Goal: Entertainment & Leisure: Consume media (video, audio)

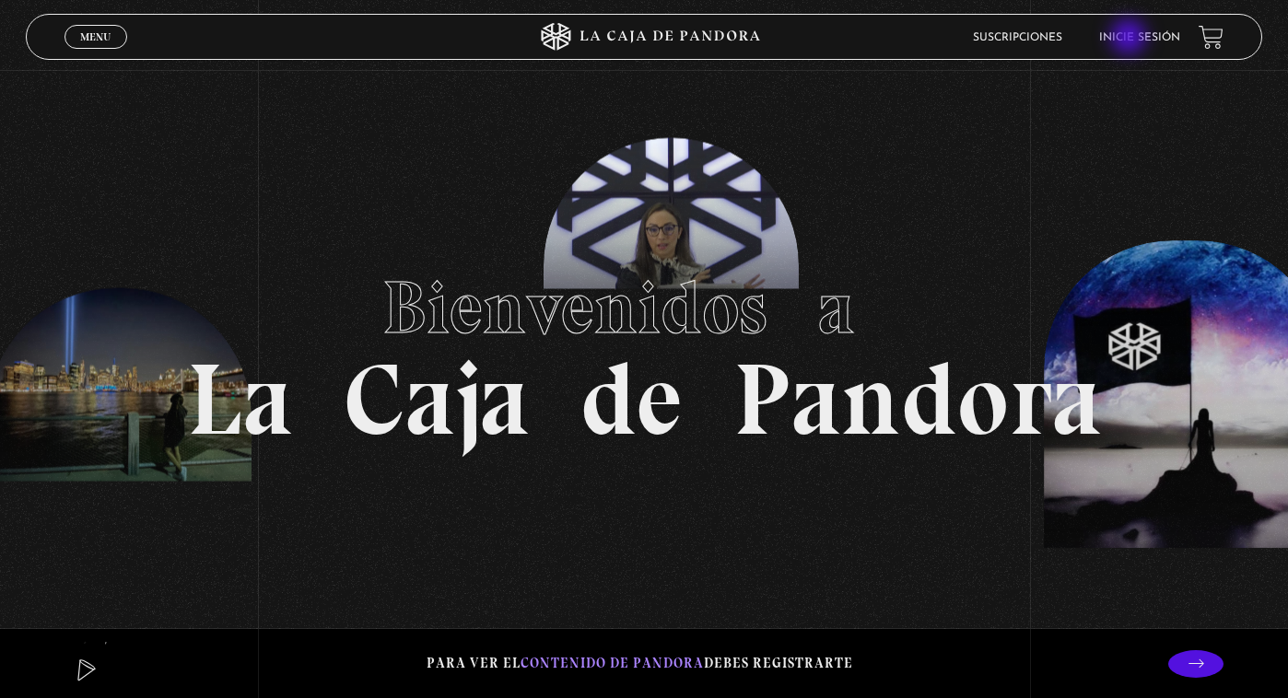
click at [1130, 39] on link "Inicie sesión" at bounding box center [1139, 37] width 81 height 11
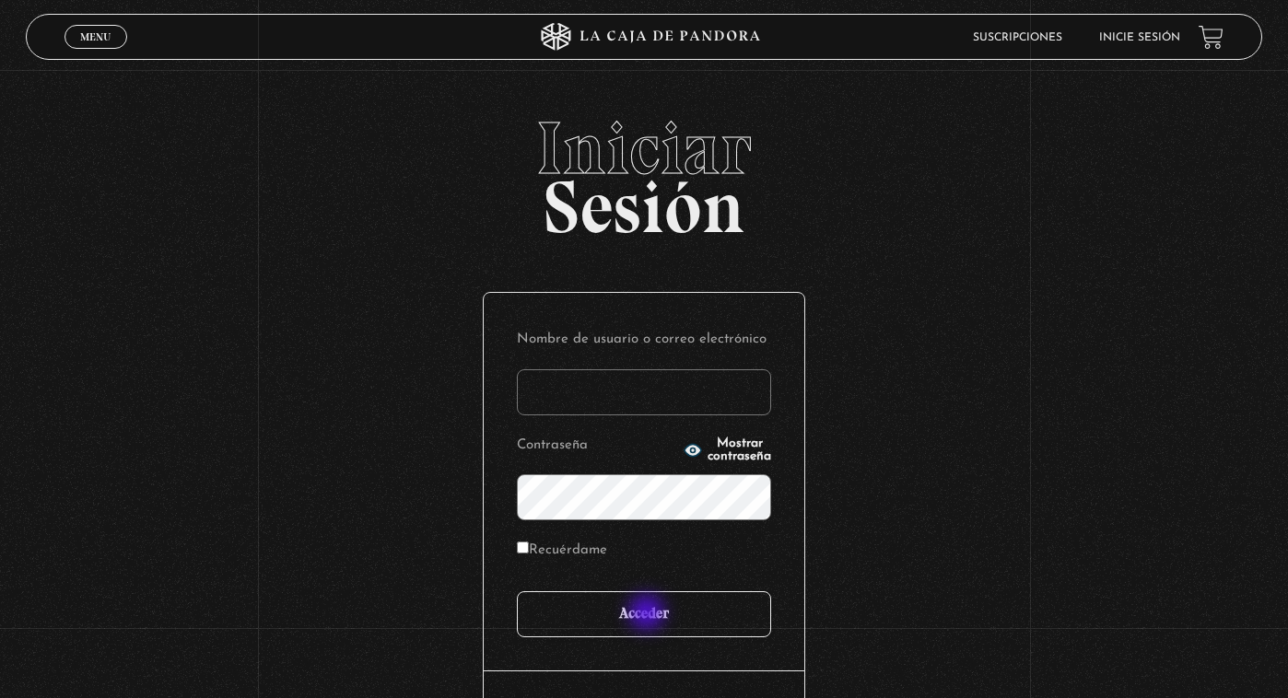
type input "[PERSON_NAME][EMAIL_ADDRESS][DOMAIN_NAME]"
click at [647, 624] on input "Acceder" at bounding box center [644, 614] width 254 height 46
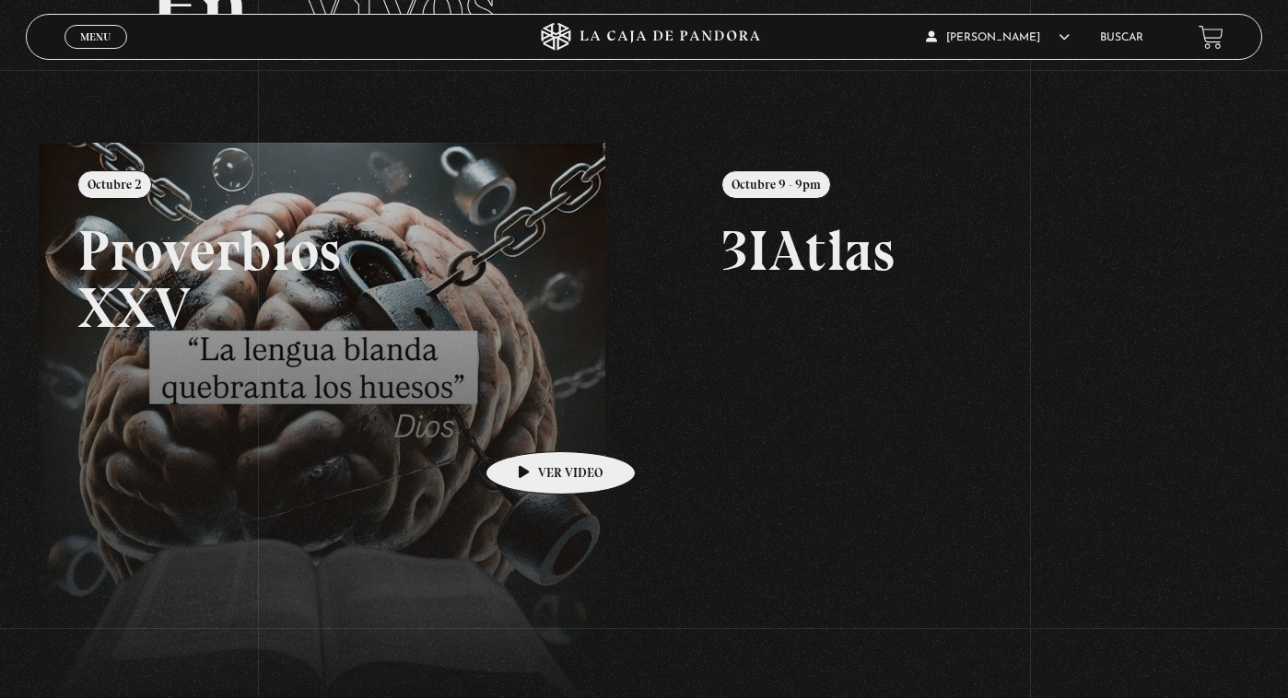
scroll to position [119, 0]
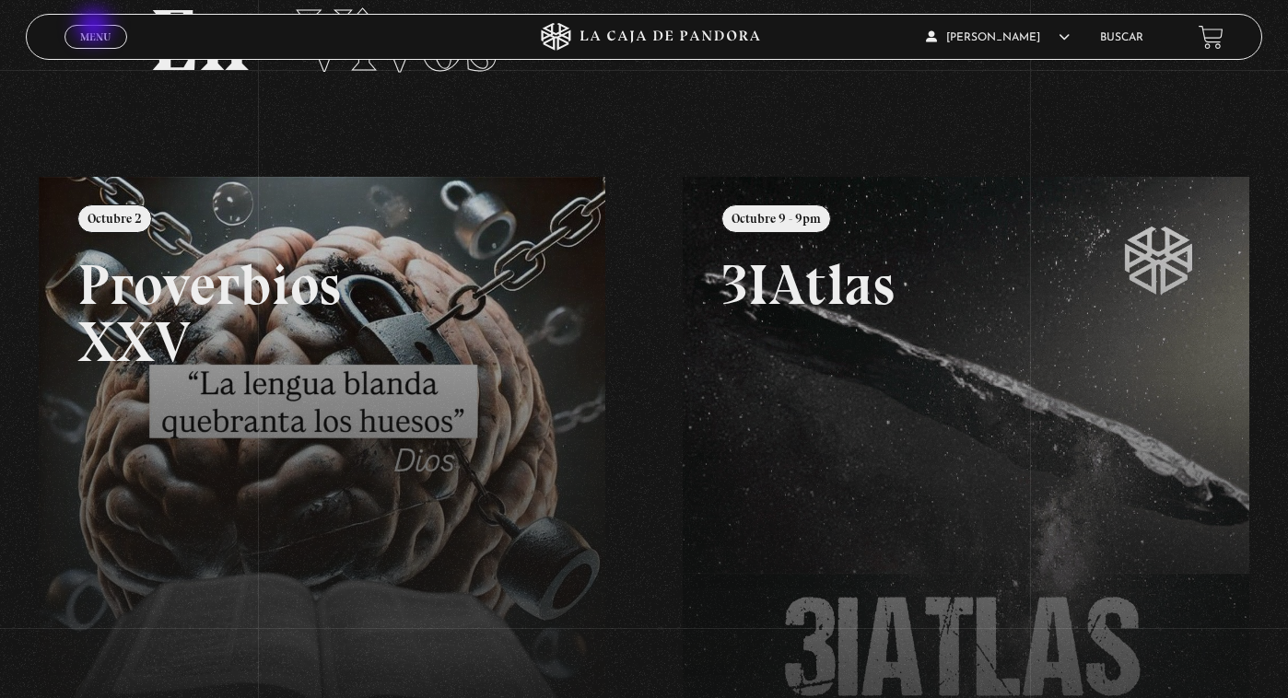
click at [96, 28] on link "Menu Cerrar" at bounding box center [95, 37] width 63 height 24
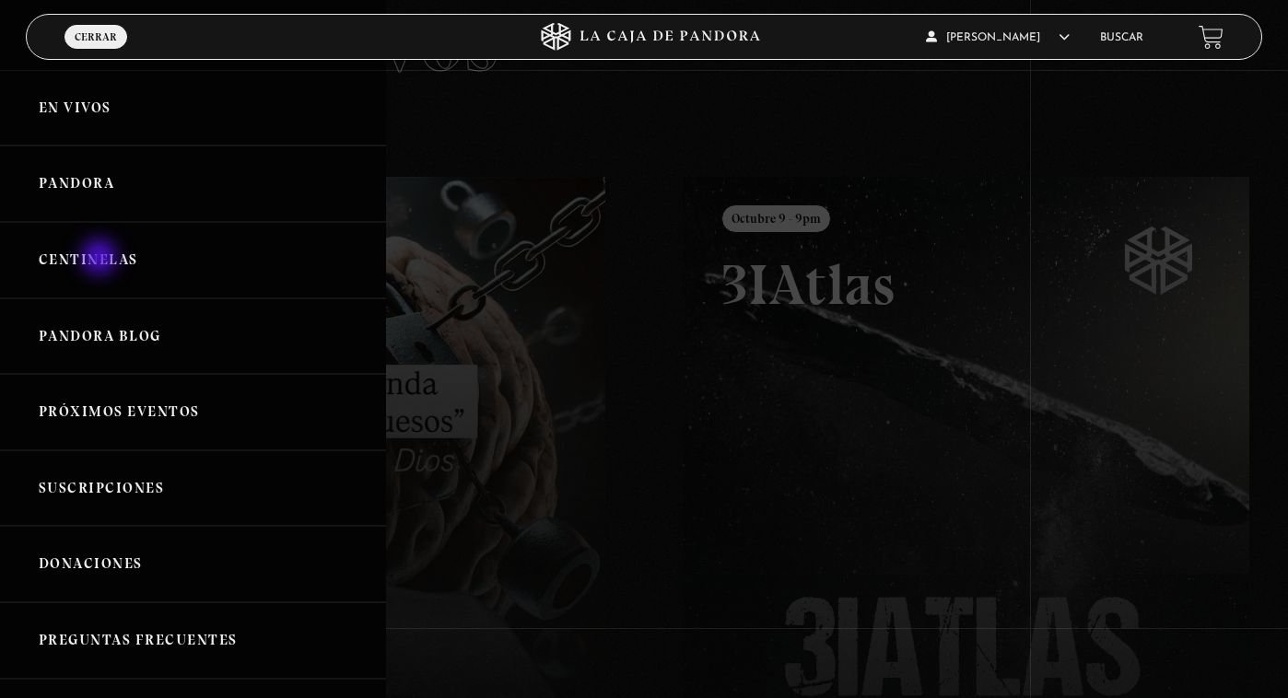
click at [101, 259] on link "Centinelas" at bounding box center [193, 260] width 386 height 76
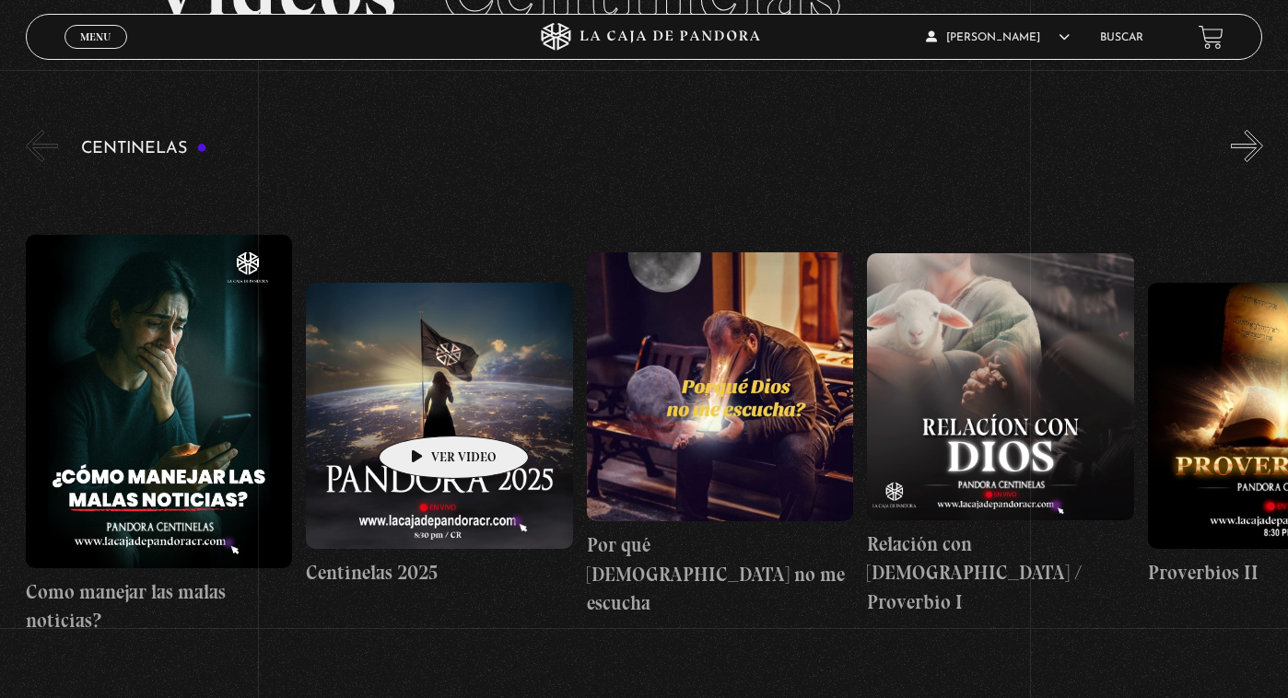
scroll to position [170, 0]
click at [1249, 147] on button "»" at bounding box center [1247, 145] width 32 height 32
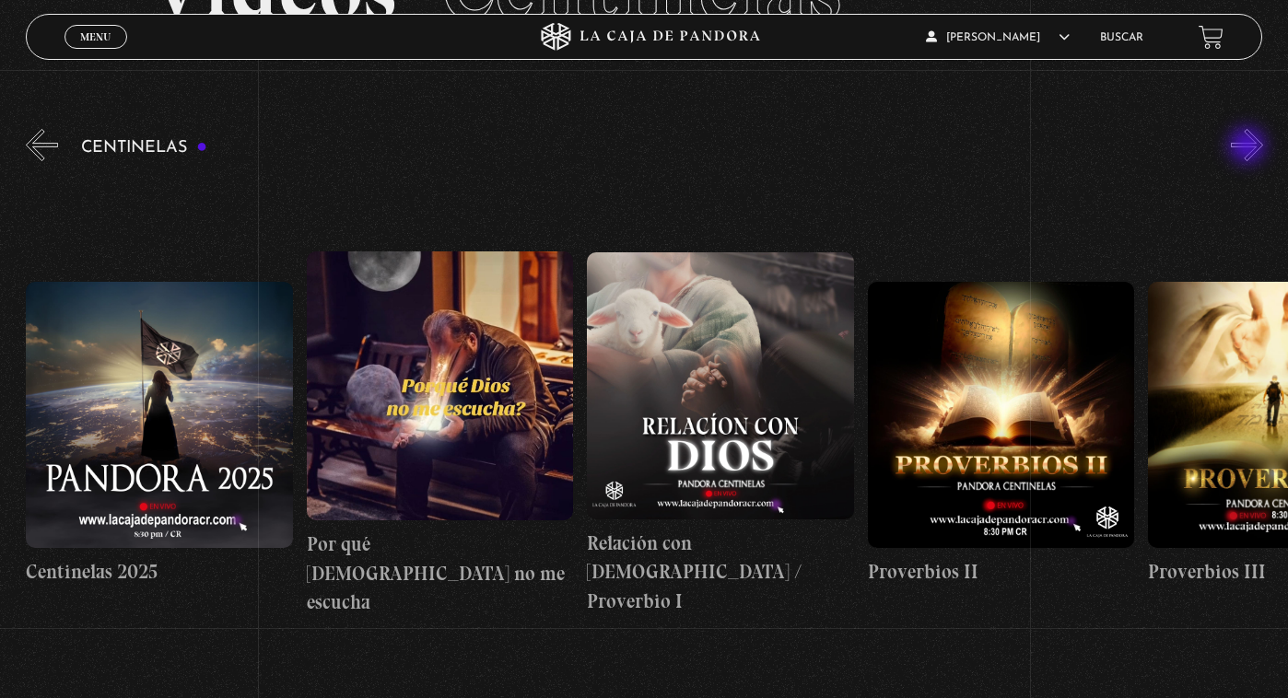
click at [1249, 147] on button "»" at bounding box center [1247, 145] width 32 height 32
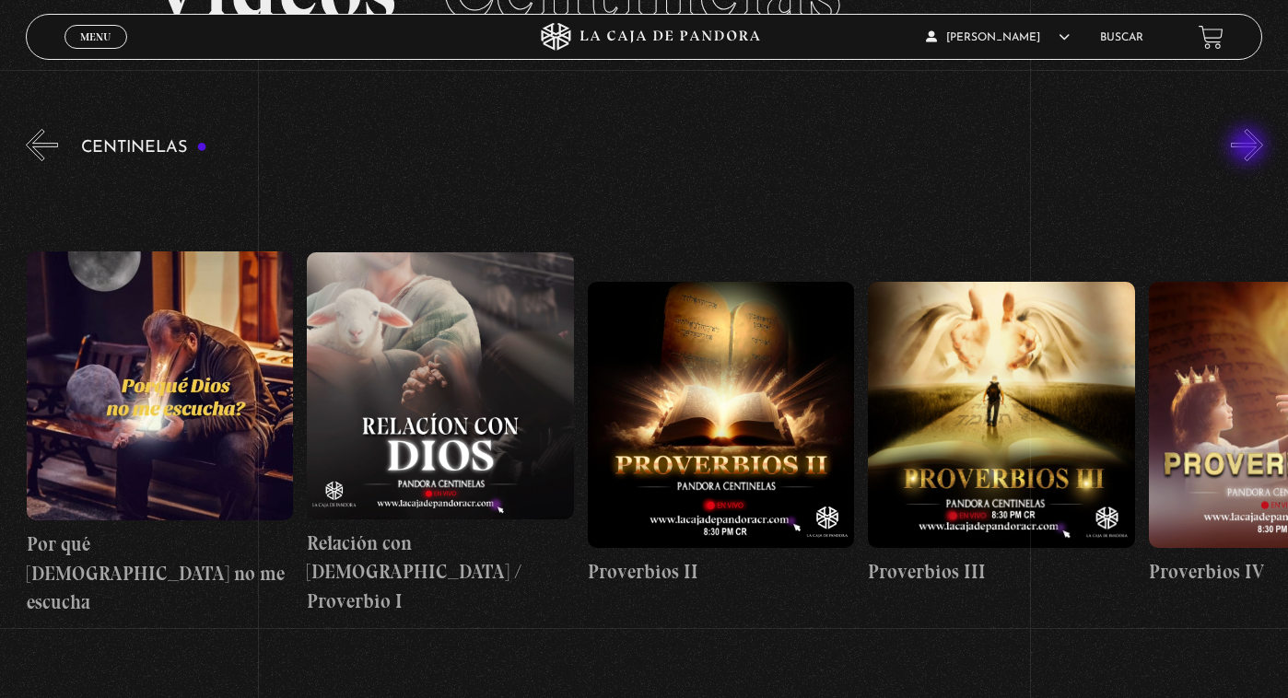
scroll to position [0, 561]
click at [1249, 147] on button "»" at bounding box center [1247, 145] width 32 height 32
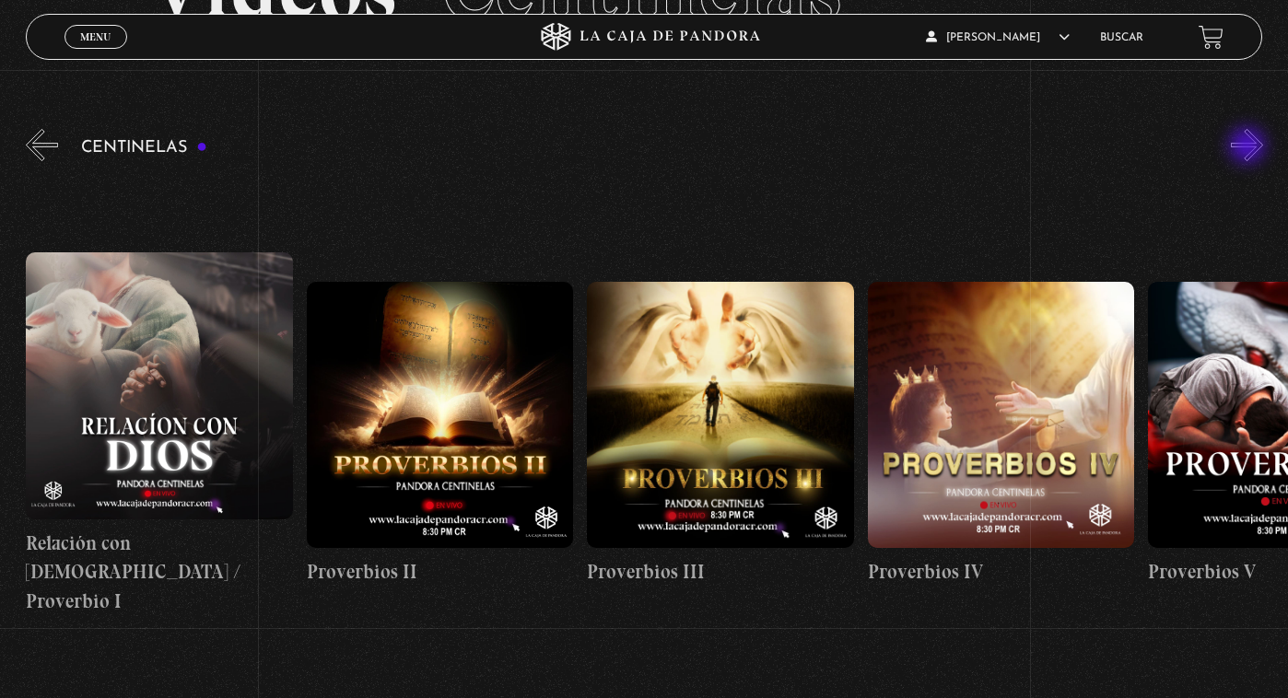
scroll to position [0, 841]
click at [38, 134] on button "«" at bounding box center [42, 145] width 32 height 32
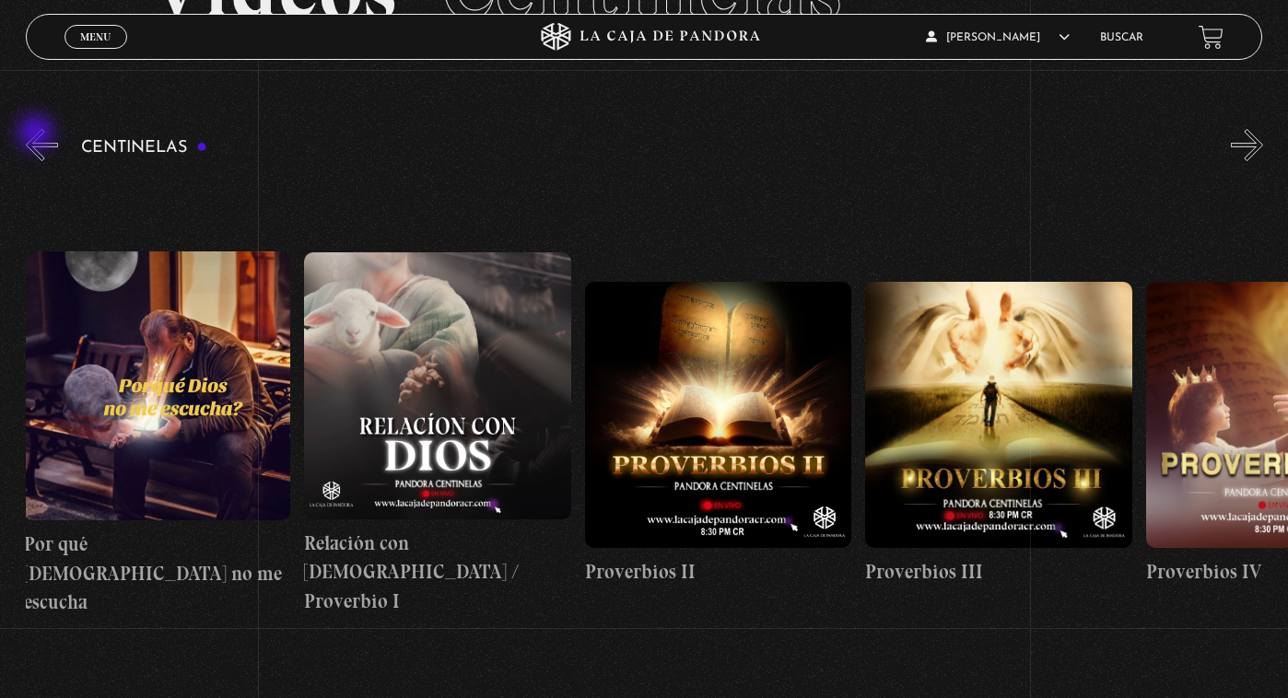
click at [38, 134] on button "«" at bounding box center [42, 145] width 32 height 32
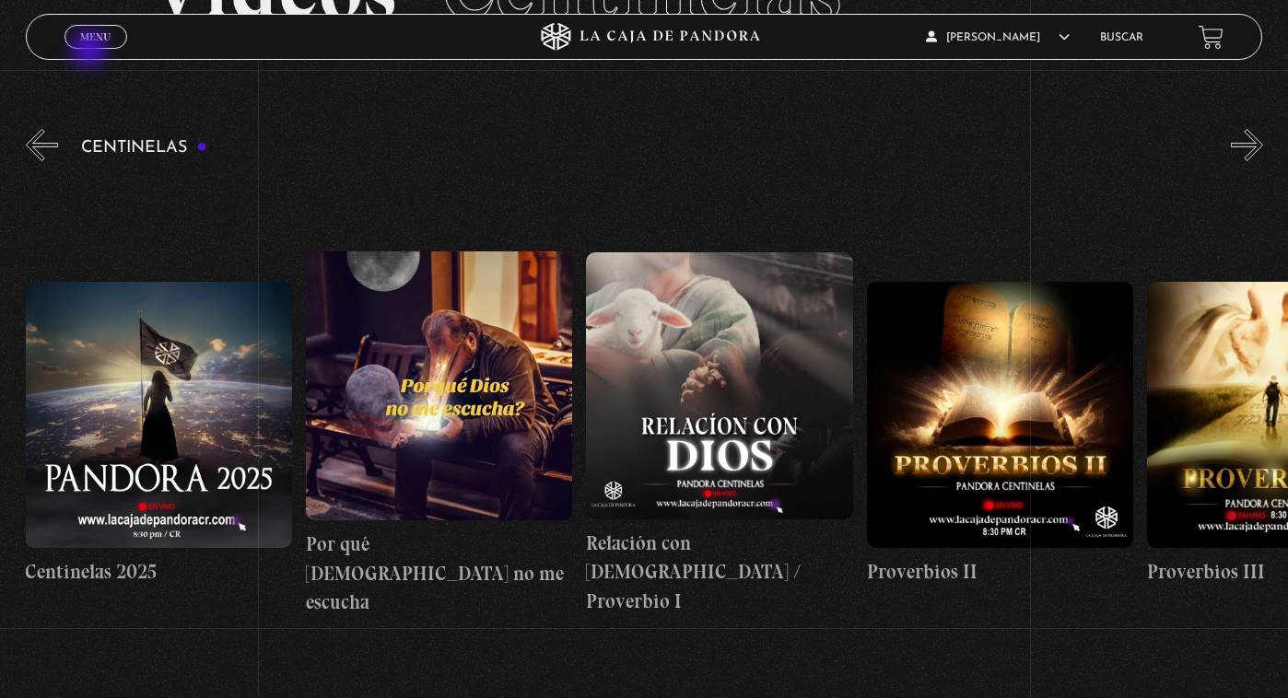
scroll to position [0, 280]
click at [114, 44] on link "Menu Cerrar" at bounding box center [95, 37] width 63 height 24
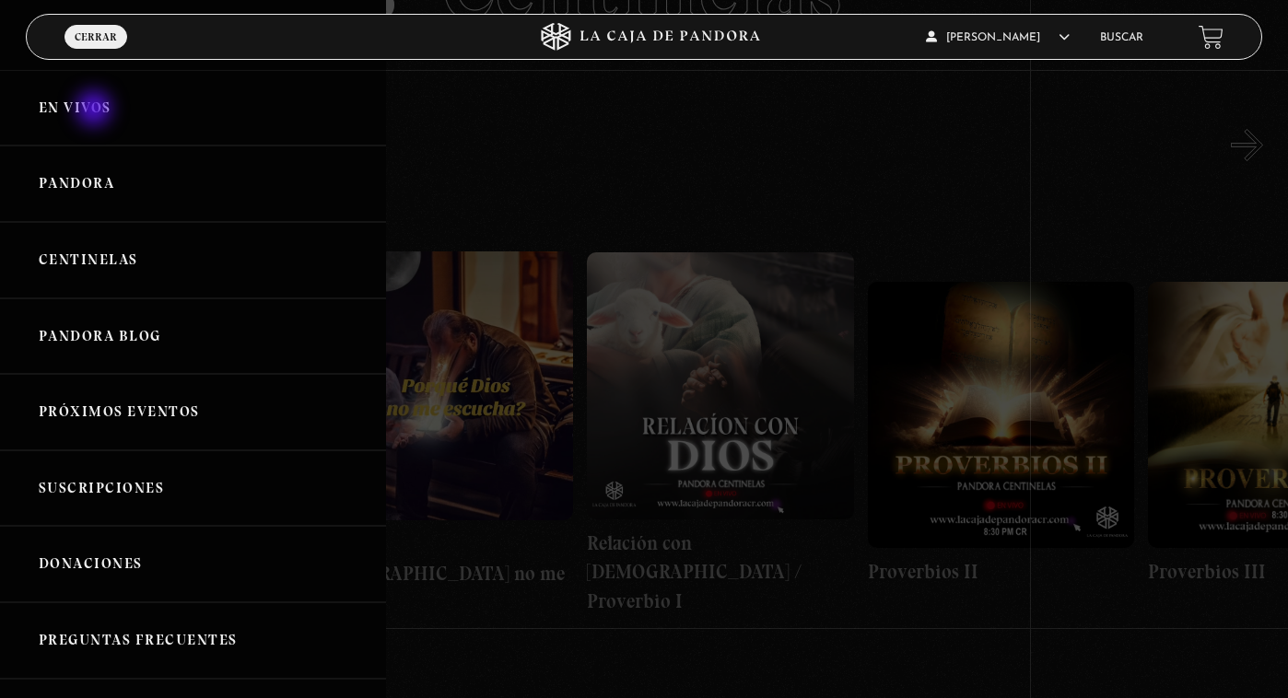
click at [96, 111] on link "En vivos" at bounding box center [193, 108] width 386 height 76
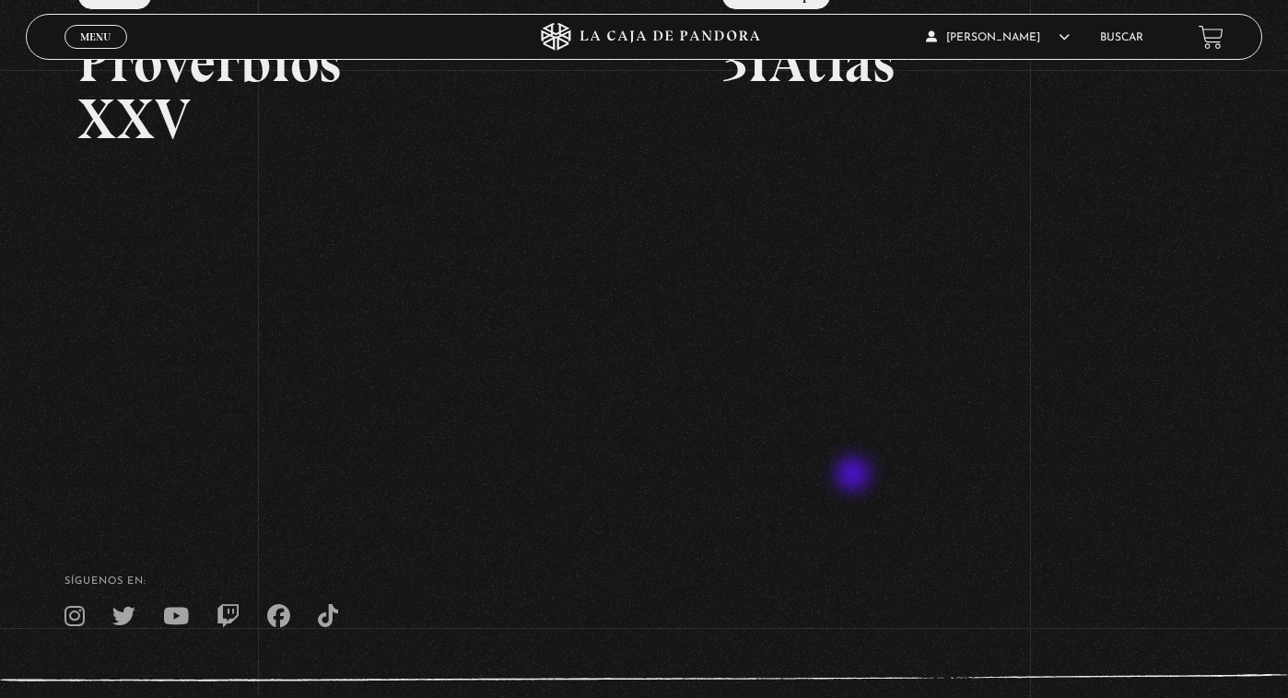
scroll to position [183, 0]
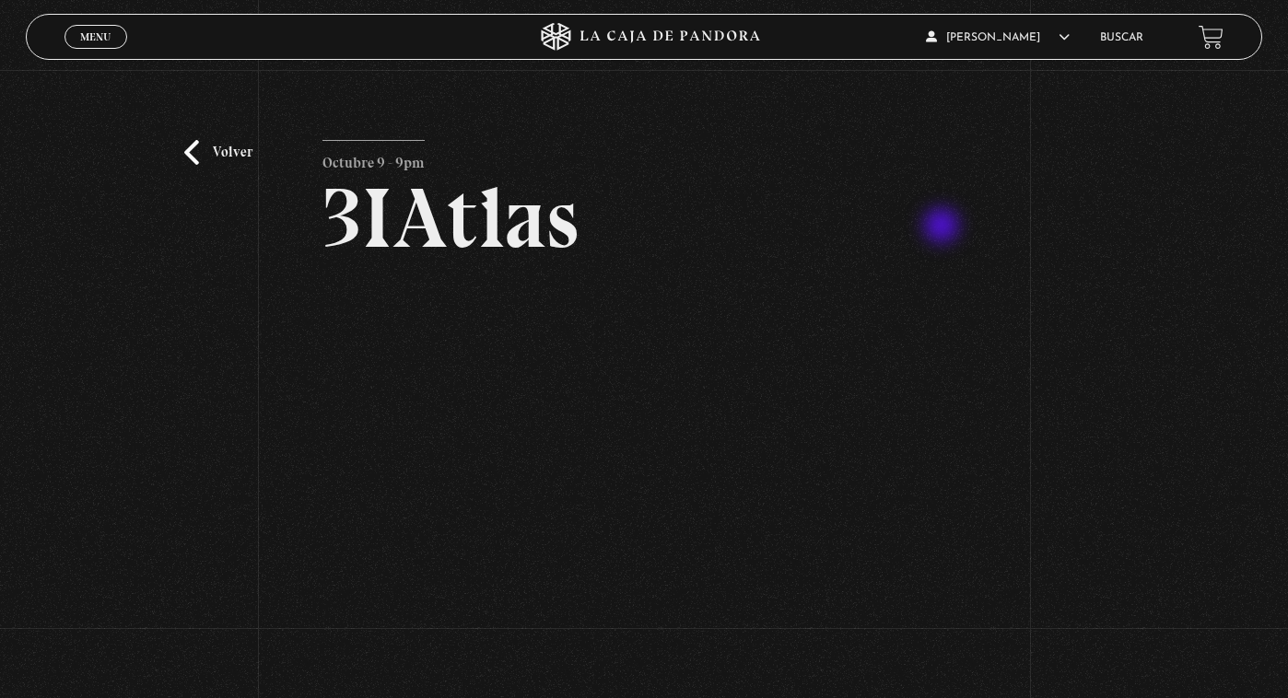
scroll to position [272, 0]
